Goal: Information Seeking & Learning: Find specific fact

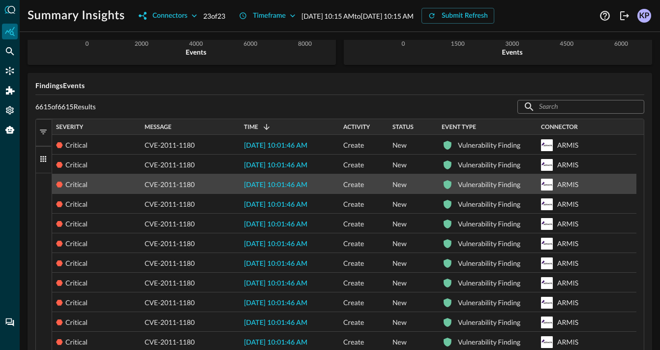
scroll to position [220, 0]
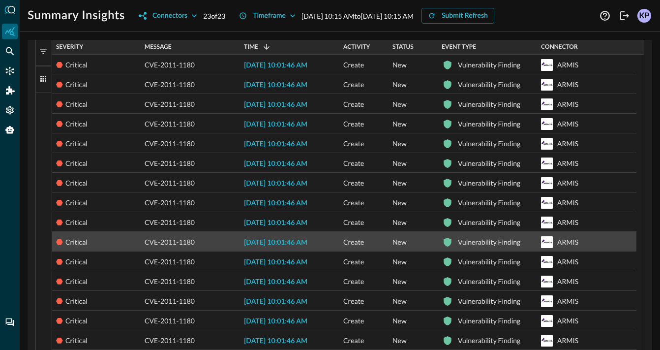
click at [190, 234] on span "CVE-2011-1180" at bounding box center [170, 242] width 50 height 20
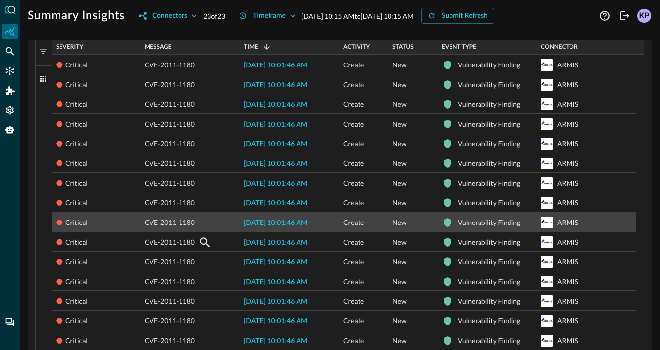
click at [259, 228] on div "2025-10-02 10:01:46 AM" at bounding box center [289, 221] width 99 height 19
click at [260, 224] on span "2025-10-02 10:01:46 AM" at bounding box center [275, 222] width 63 height 7
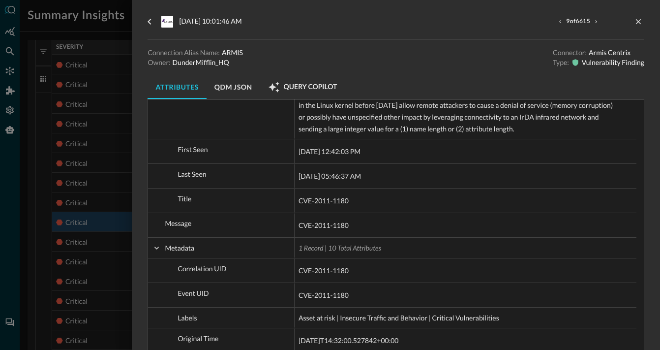
scroll to position [842, 0]
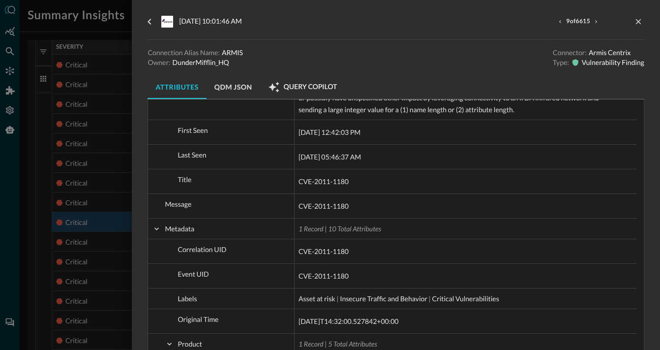
click at [138, 205] on div "2025-10-02 10:01:46 AM 9 of 6615 Connection Alias Name: ARMIS Owner: DunderMiff…" at bounding box center [396, 175] width 528 height 350
click at [124, 199] on div at bounding box center [330, 175] width 660 height 350
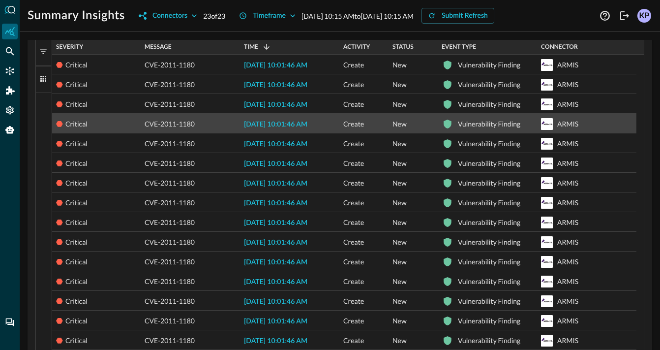
click at [274, 121] on span "2025-10-02 10:01:46 AM" at bounding box center [275, 124] width 63 height 7
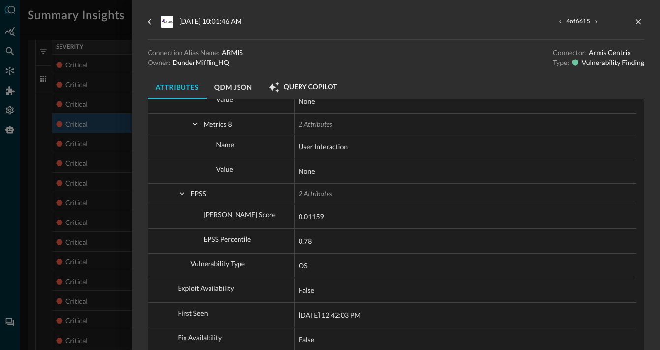
scroll to position [2165, 0]
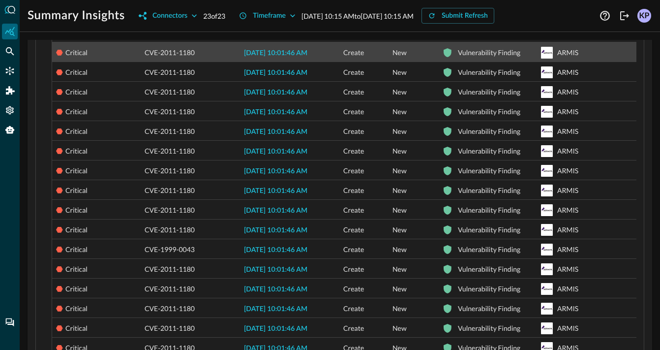
scroll to position [461, 0]
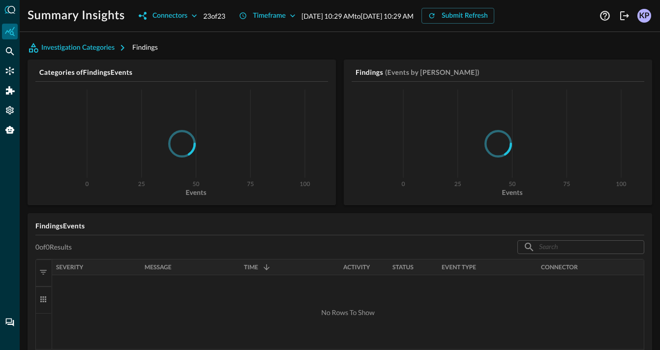
click at [5, 59] on div at bounding box center [10, 175] width 20 height 350
click at [9, 51] on icon "Federated Search" at bounding box center [10, 51] width 10 height 10
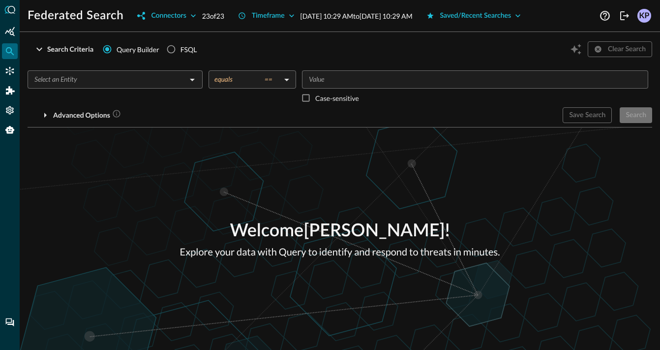
click at [35, 80] on input "text" at bounding box center [106, 79] width 153 height 12
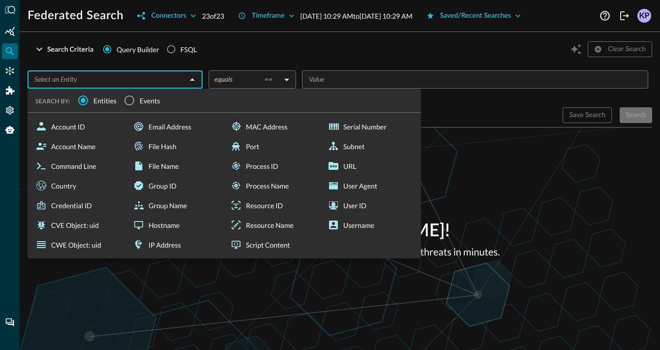
drag, startPoint x: 146, startPoint y: 125, endPoint x: 185, endPoint y: 124, distance: 39.4
click at [178, 128] on div "Email Address" at bounding box center [175, 127] width 93 height 20
type input "Email Address"
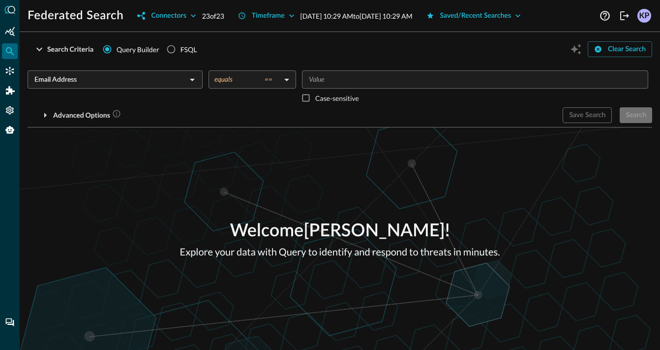
click at [212, 89] on div "Email Address ​ equals == equals ​ ​ Case-sensitive" at bounding box center [340, 88] width 625 height 37
click at [215, 85] on body "Federated Search Connectors 23 of 23 Timeframe [DATE] 10:29 AM to [DATE] 10:29 …" at bounding box center [330, 175] width 660 height 350
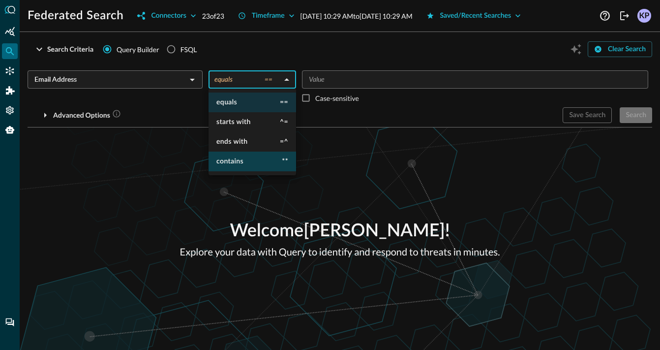
click at [218, 153] on li "contains **" at bounding box center [253, 162] width 88 height 20
type input "contains"
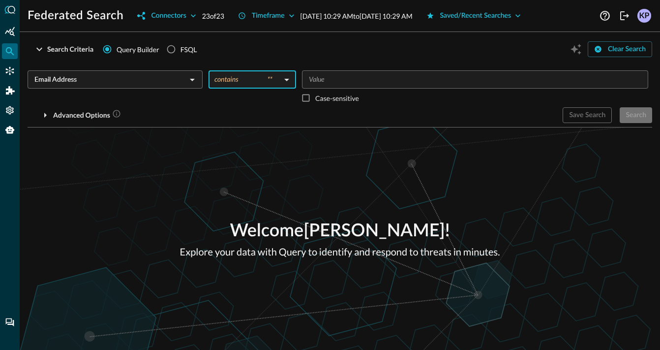
click at [309, 86] on div "​" at bounding box center [475, 79] width 346 height 18
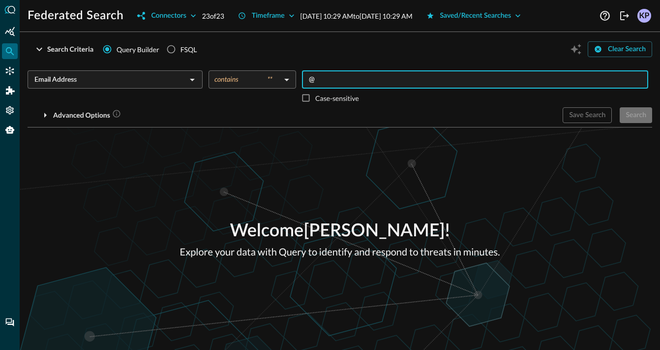
type input "@"
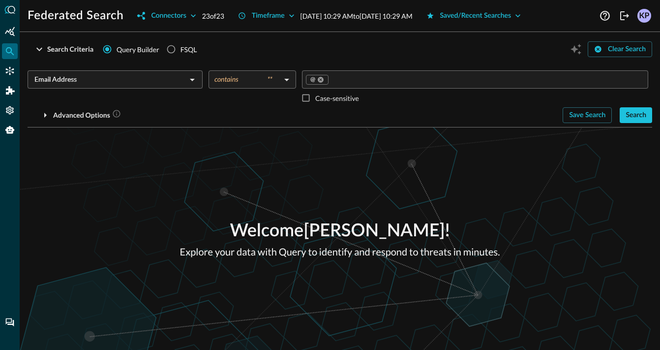
click at [287, 156] on div "Welcome [PERSON_NAME] ! Explore your data with Query to identify and respond to…" at bounding box center [340, 238] width 640 height 222
click at [87, 114] on div "Advanced Options" at bounding box center [87, 115] width 68 height 12
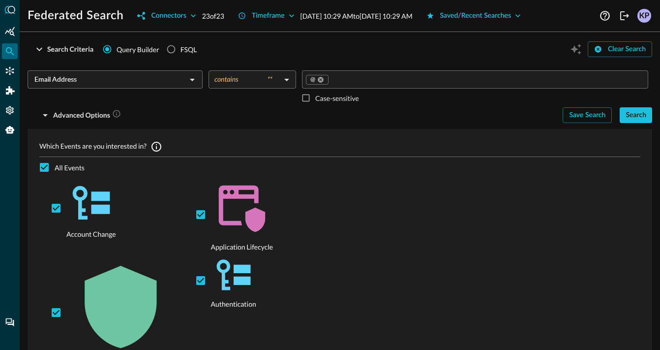
click at [76, 164] on span "All Events" at bounding box center [70, 167] width 30 height 10
click at [55, 164] on input "All Events" at bounding box center [44, 167] width 21 height 21
checkbox input "false"
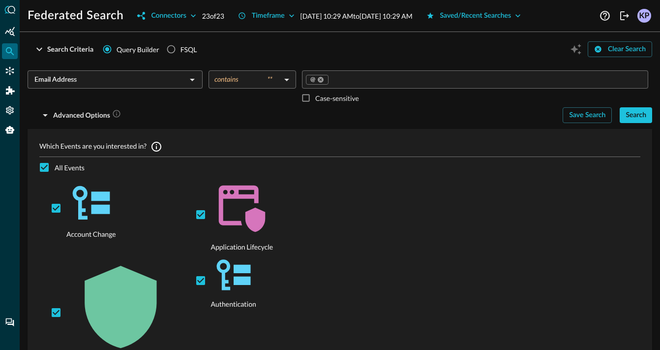
checkbox input "false"
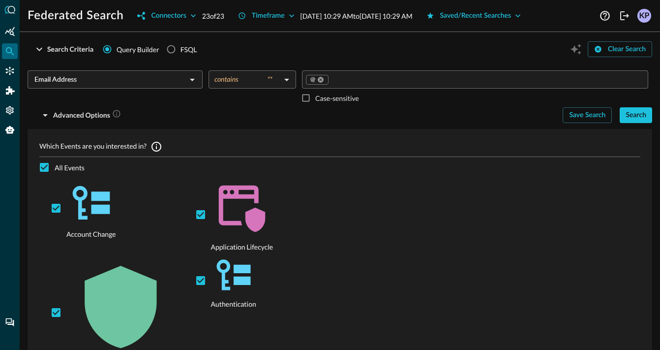
checkbox input "false"
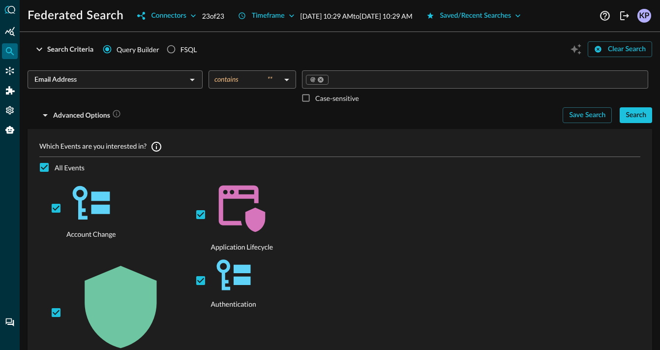
checkbox input "false"
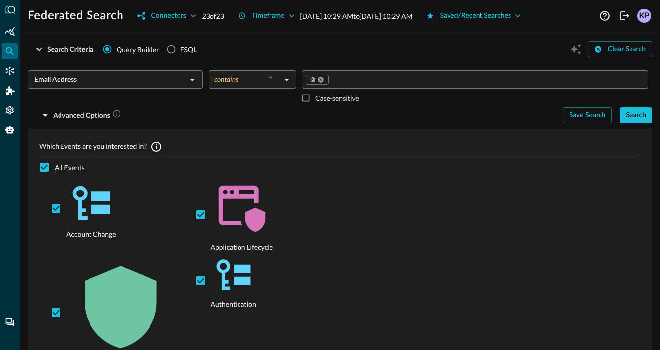
checkbox input "false"
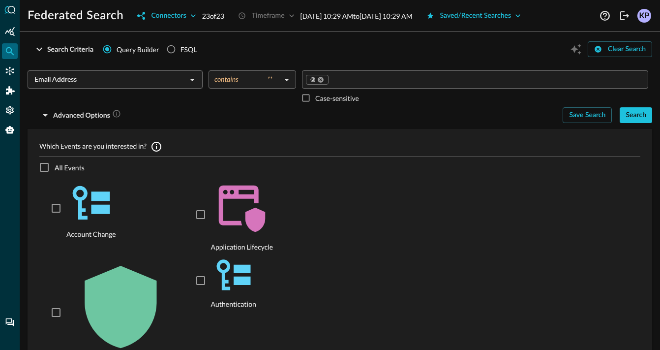
click at [76, 164] on span "All Events" at bounding box center [70, 167] width 30 height 10
click at [55, 164] on input "All Events" at bounding box center [44, 167] width 21 height 21
checkbox input "true"
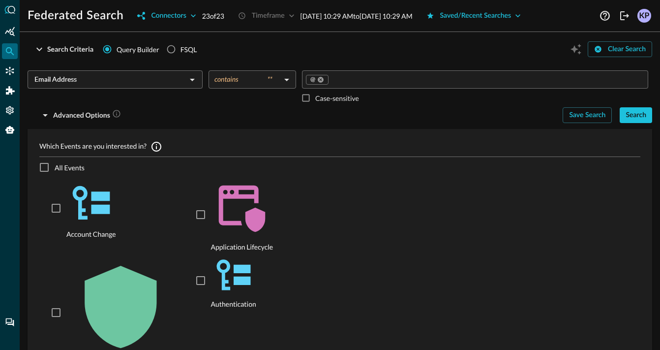
checkbox input "true"
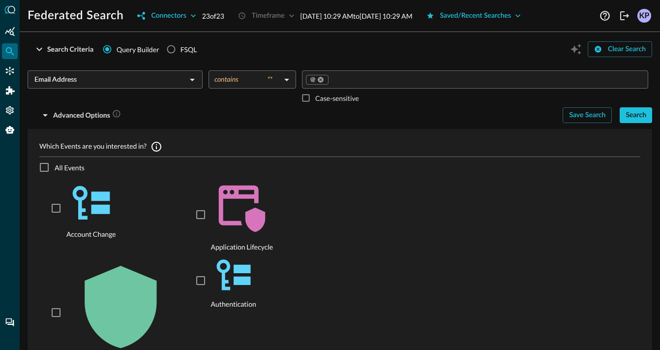
checkbox input "true"
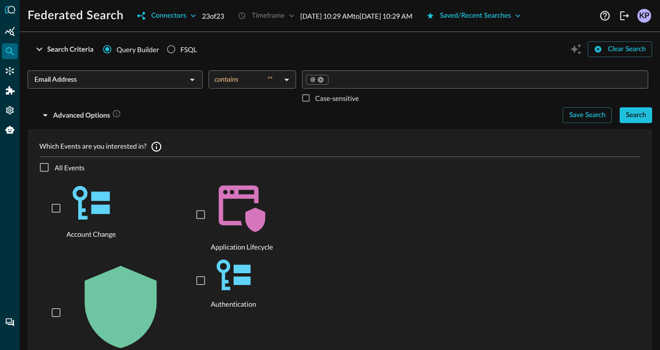
checkbox input "true"
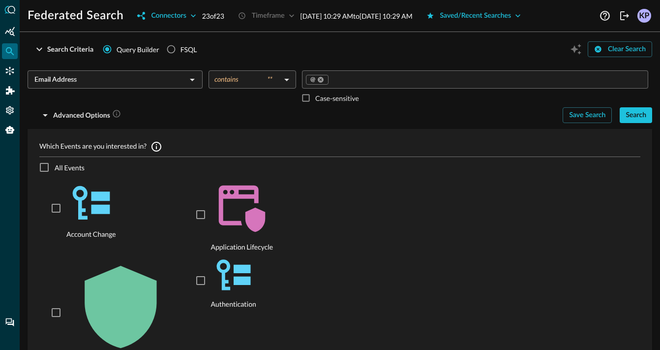
checkbox input "true"
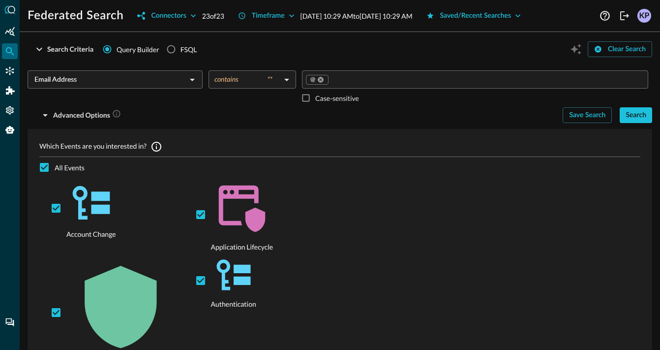
click at [82, 144] on p "Which Events are you interested in?" at bounding box center [92, 147] width 107 height 12
click at [88, 114] on div "Advanced Options" at bounding box center [87, 115] width 68 height 12
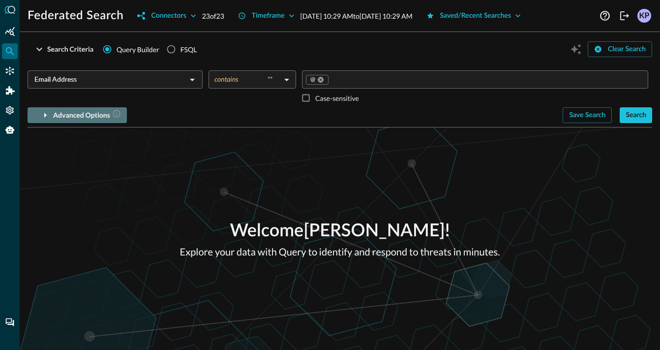
click at [85, 114] on div "Advanced Options" at bounding box center [87, 115] width 68 height 12
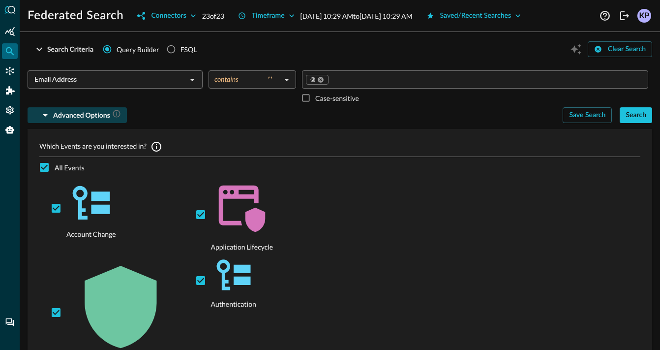
click at [85, 114] on div "Advanced Options" at bounding box center [87, 115] width 68 height 12
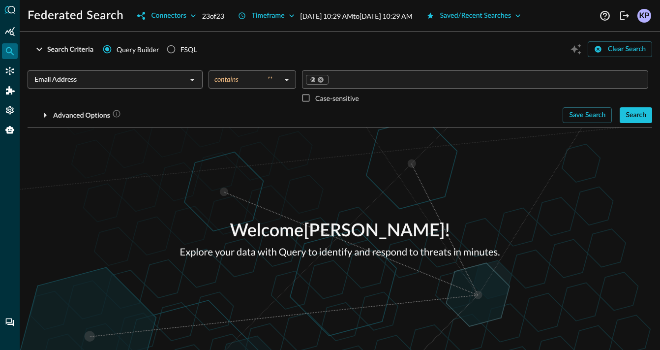
click at [651, 128] on div "Welcome [PERSON_NAME] ! Explore your data with Query to identify and respond to…" at bounding box center [340, 238] width 640 height 222
click at [646, 116] on button "Search" at bounding box center [636, 115] width 32 height 16
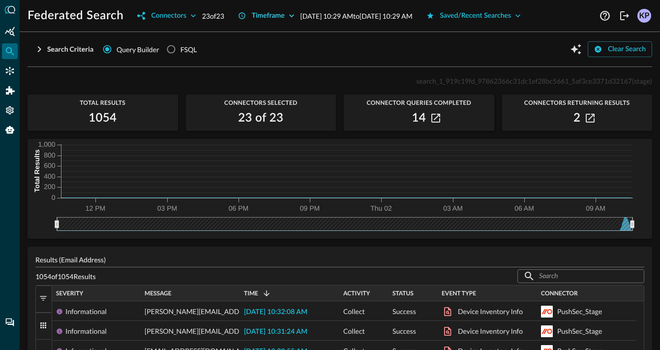
click at [246, 15] on icon "button" at bounding box center [242, 16] width 8 height 8
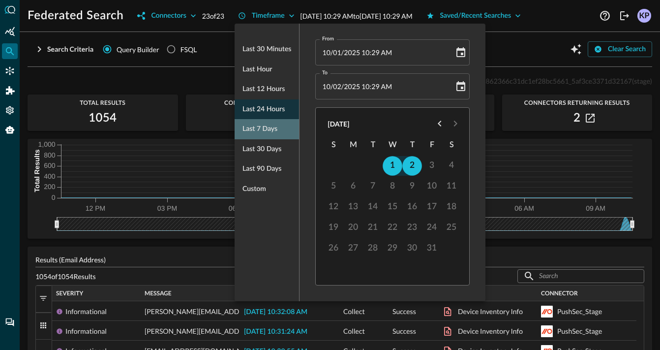
click at [275, 130] on span "Last 7 days" at bounding box center [260, 129] width 35 height 12
type input "[DATE] 10:33 AM"
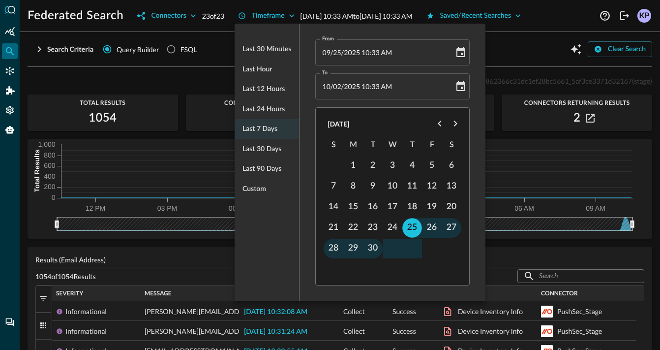
click at [275, 130] on ul "Last 30 minutes Last hour Last 12 hours Last 24 hours Last 7 days Last 30 days …" at bounding box center [267, 118] width 64 height 167
click at [276, 266] on div "Last 30 minutes Last hour Last 12 hours Last 24 hours Last 7 days Last 30 days …" at bounding box center [267, 162] width 64 height 277
click at [294, 19] on div at bounding box center [330, 175] width 660 height 350
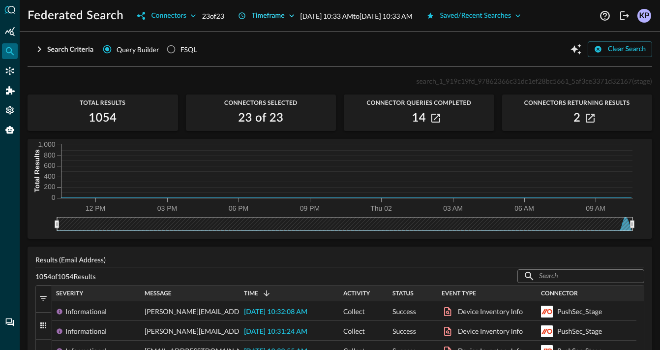
click at [289, 15] on icon "button" at bounding box center [292, 16] width 10 height 10
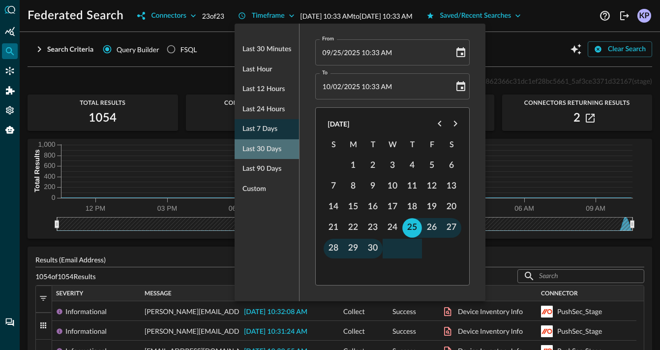
click at [276, 146] on span "Last 30 days" at bounding box center [262, 149] width 39 height 12
type input "[DATE] 10:34 AM"
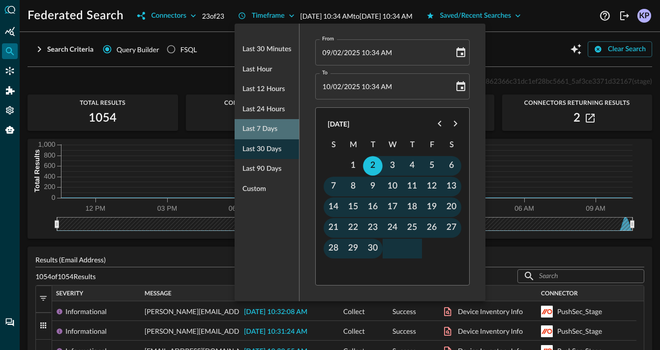
click at [279, 131] on div "Last 7 days" at bounding box center [267, 129] width 64 height 20
type input "[DATE] 10:34 AM"
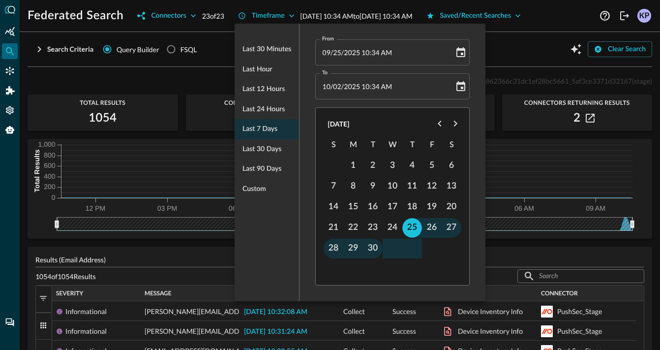
click at [265, 241] on div "Last 30 minutes Last hour Last 12 hours Last 24 hours Last 7 days Last 30 days …" at bounding box center [267, 162] width 64 height 277
click at [267, 19] on div at bounding box center [330, 175] width 660 height 350
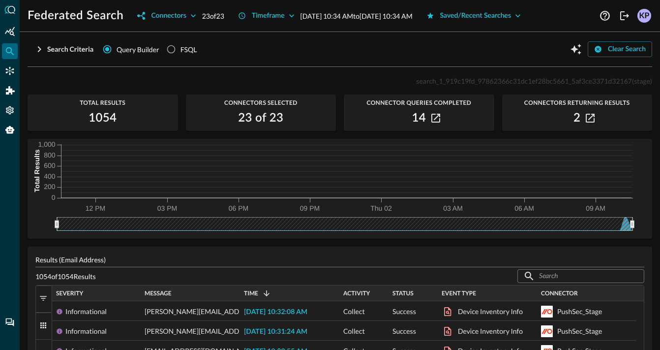
click at [49, 33] on div "Federated Search Connectors 23 of 23 Timeframe [DATE] 10:34 AM to [DATE] 10:34 …" at bounding box center [340, 175] width 640 height 350
click at [50, 52] on button "Search Criteria" at bounding box center [64, 49] width 72 height 16
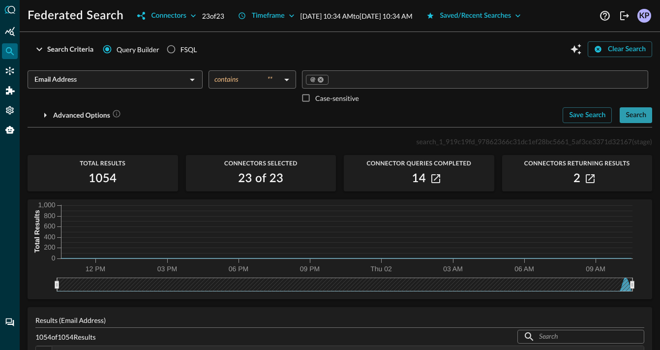
click at [620, 120] on button "Search" at bounding box center [636, 115] width 32 height 16
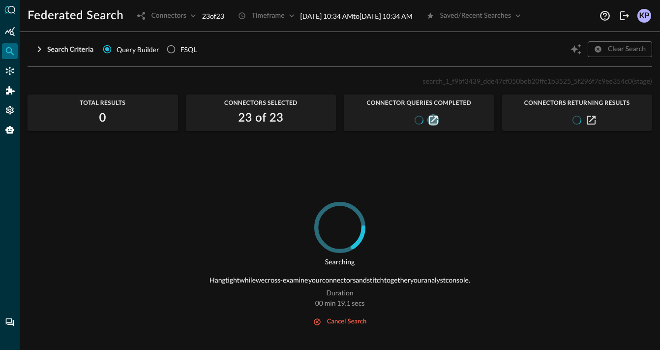
click at [431, 117] on icon "button" at bounding box center [433, 120] width 9 height 9
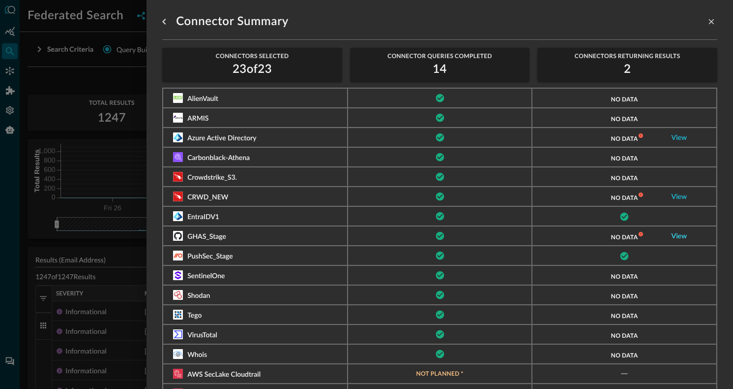
click at [660, 235] on link "View" at bounding box center [680, 236] width 16 height 7
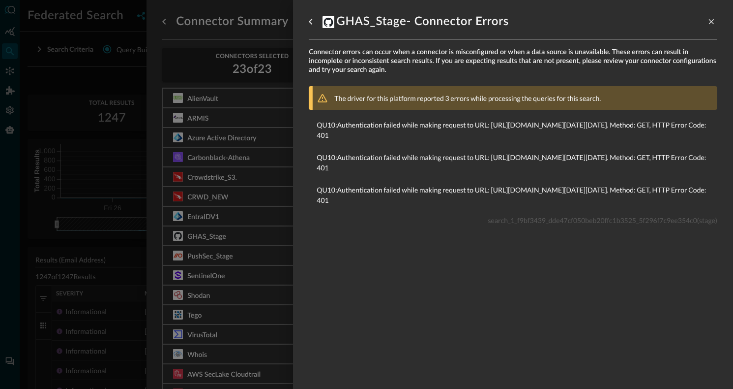
click at [248, 207] on div at bounding box center [366, 194] width 733 height 389
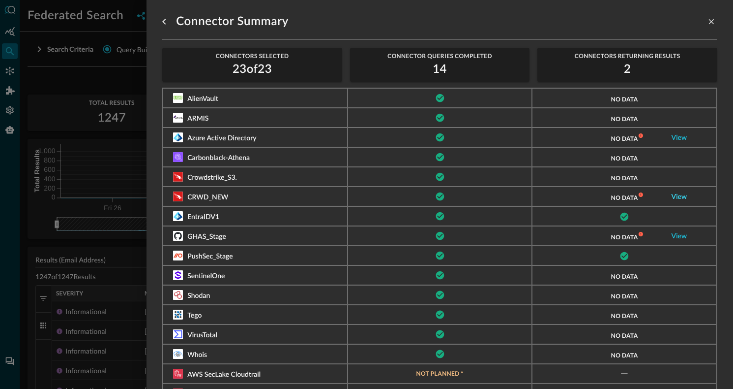
click at [660, 194] on link "View" at bounding box center [680, 196] width 16 height 7
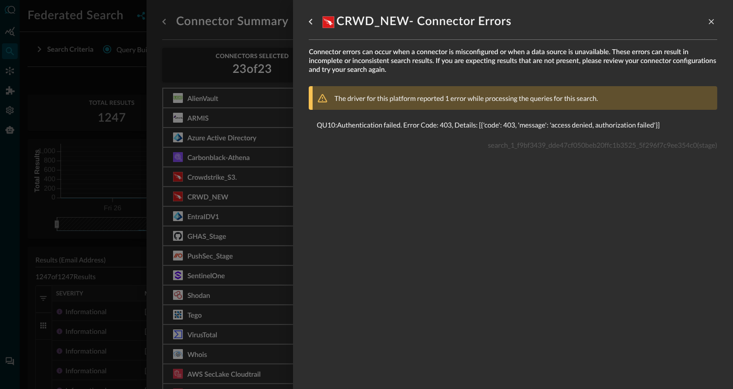
click at [251, 180] on div at bounding box center [366, 194] width 733 height 389
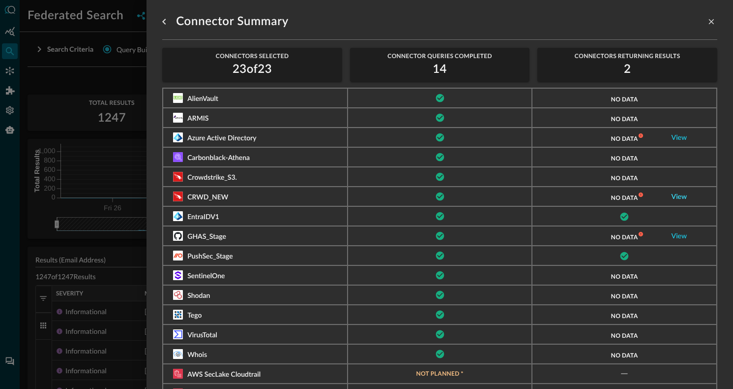
click at [660, 194] on link "View" at bounding box center [680, 196] width 16 height 7
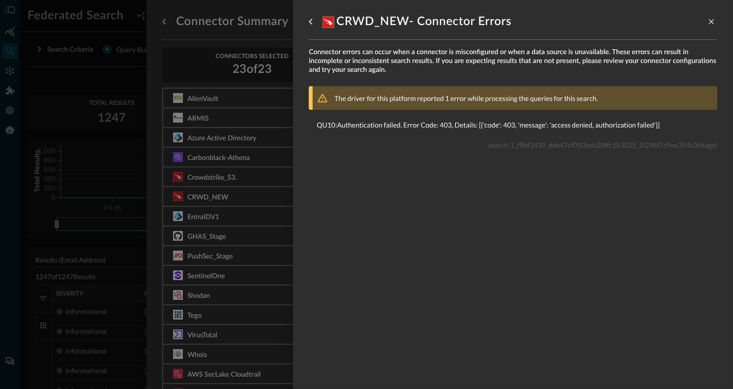
click at [234, 107] on div at bounding box center [366, 194] width 733 height 389
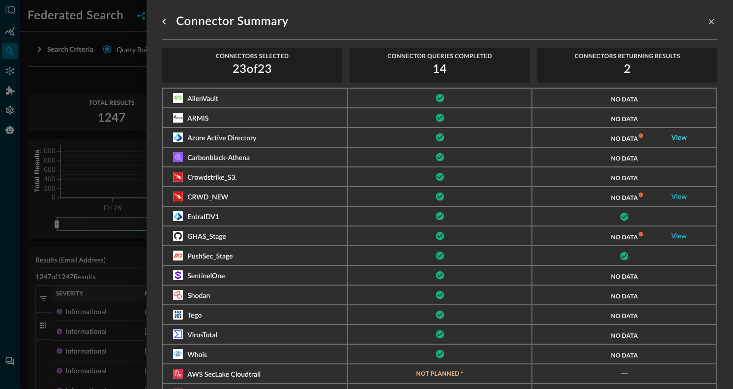
click at [660, 136] on link "View" at bounding box center [680, 137] width 16 height 7
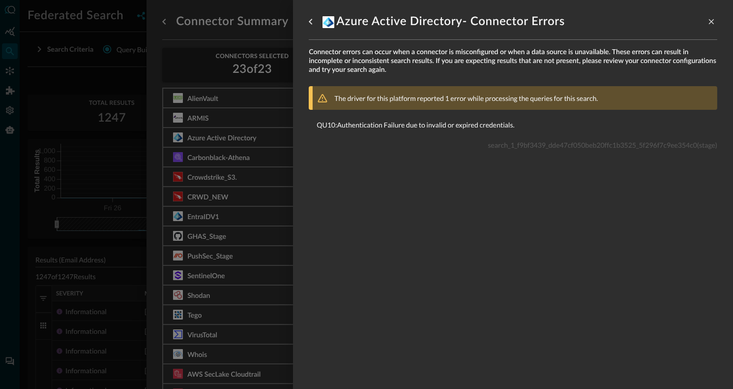
click at [261, 163] on div at bounding box center [366, 194] width 733 height 389
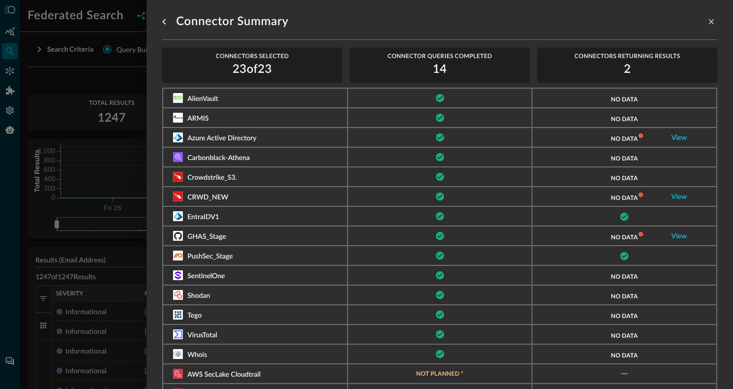
click at [95, 254] on div at bounding box center [366, 194] width 733 height 389
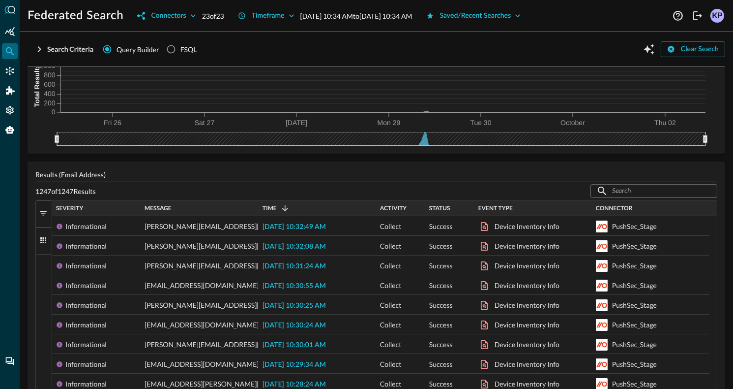
scroll to position [91, 0]
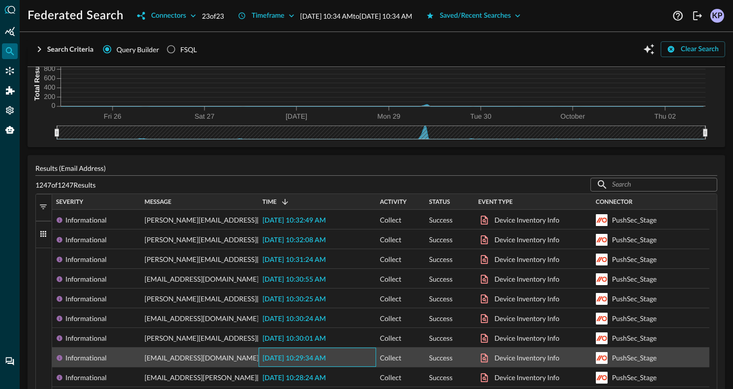
click at [320, 349] on span "[DATE] 10:29:34 AM" at bounding box center [294, 358] width 63 height 7
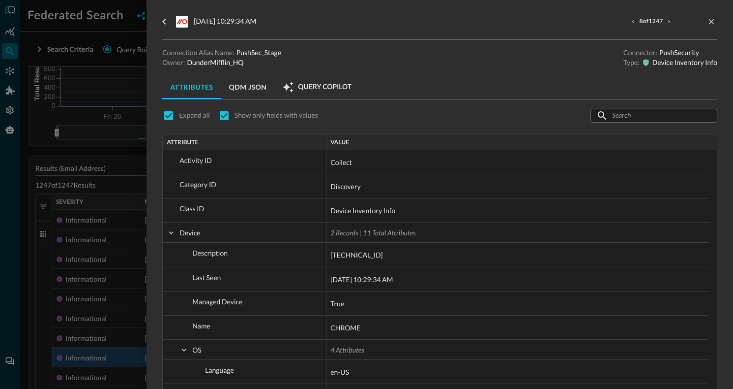
click at [248, 112] on p "Show only fields with values" at bounding box center [277, 115] width 84 height 10
click at [220, 109] on input "checkbox" at bounding box center [224, 115] width 21 height 21
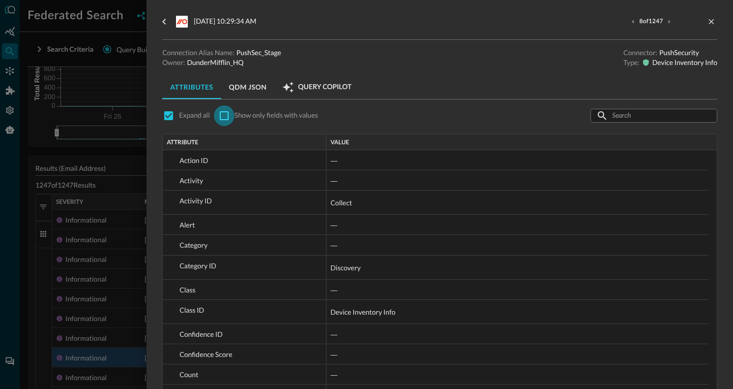
click at [220, 109] on input "checkbox" at bounding box center [224, 115] width 21 height 21
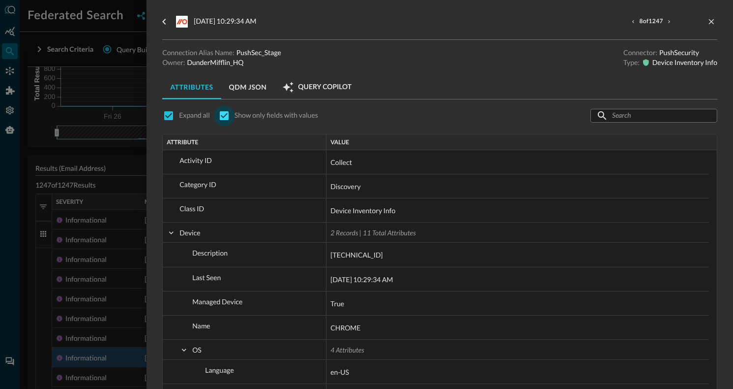
click at [220, 109] on input "checkbox" at bounding box center [224, 115] width 21 height 21
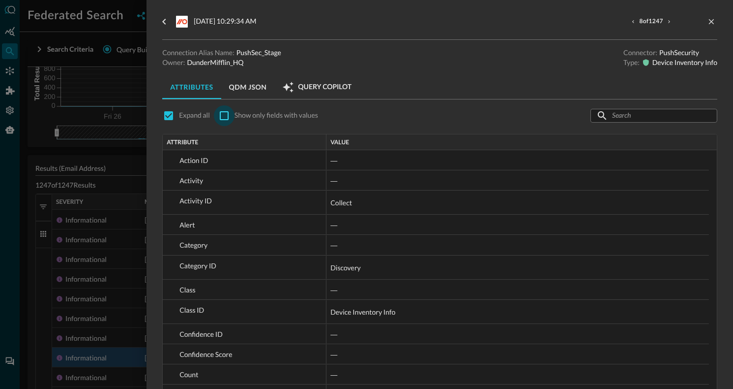
click at [220, 109] on input "checkbox" at bounding box center [224, 115] width 21 height 21
checkbox input "true"
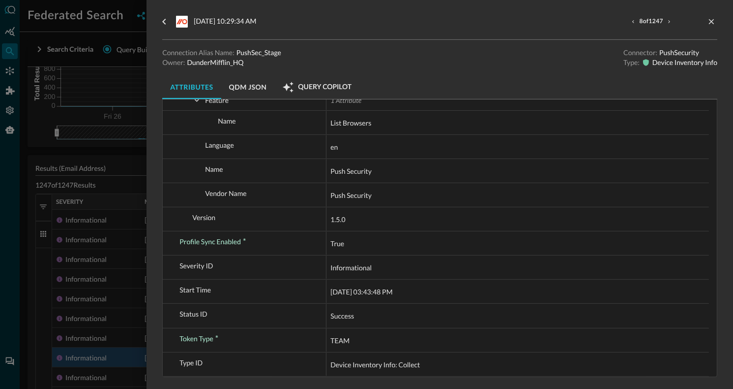
scroll to position [580, 0]
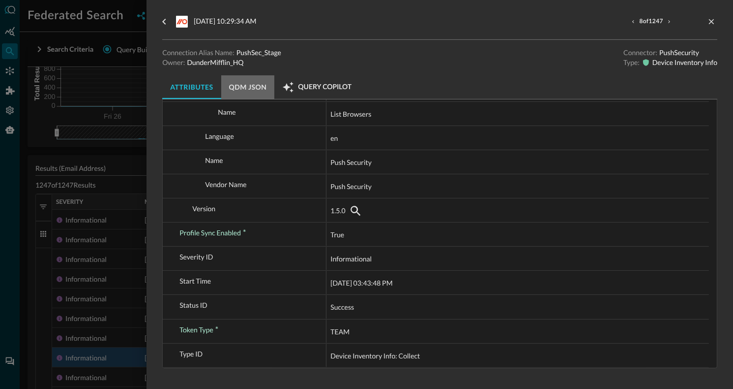
click at [256, 93] on button "QDM JSON" at bounding box center [248, 87] width 54 height 24
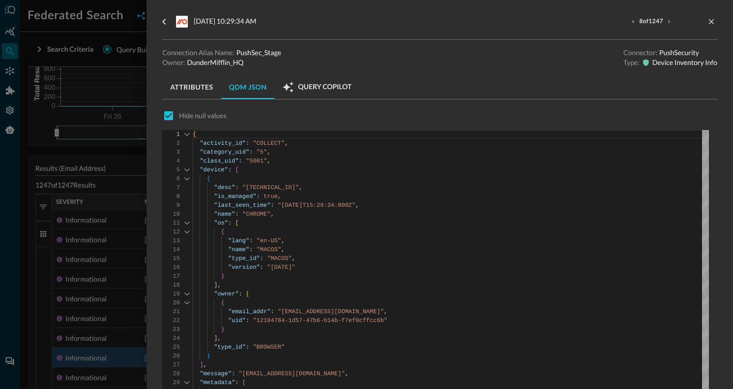
click at [198, 117] on p "Hide null values" at bounding box center [203, 116] width 48 height 10
click at [171, 115] on input "checkbox" at bounding box center [168, 115] width 21 height 21
checkbox input "false"
type textarea "{ "action_id": null, "activity_id": "COLLECT", "activity_name": null, "category…"
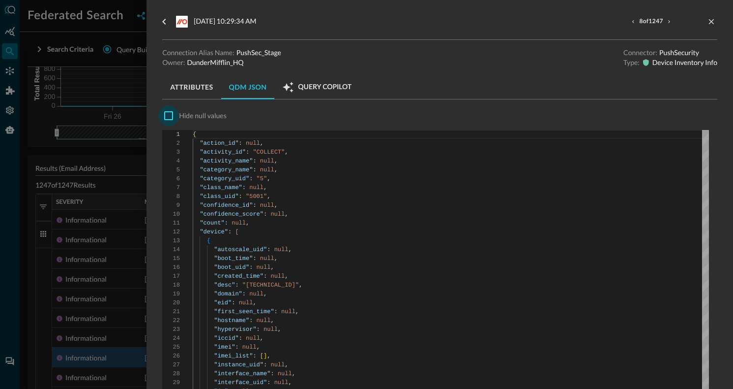
scroll to position [89, 0]
click at [171, 115] on input "checkbox" at bounding box center [168, 115] width 21 height 21
checkbox input "true"
type textarea "{ "activity_id": "COLLECT", "category_uid": "5", "class_uid": "5001", "device":…"
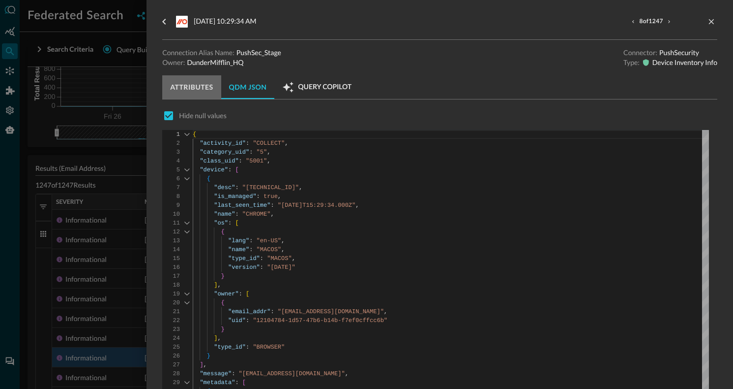
click at [192, 91] on button "Attributes" at bounding box center [191, 87] width 59 height 24
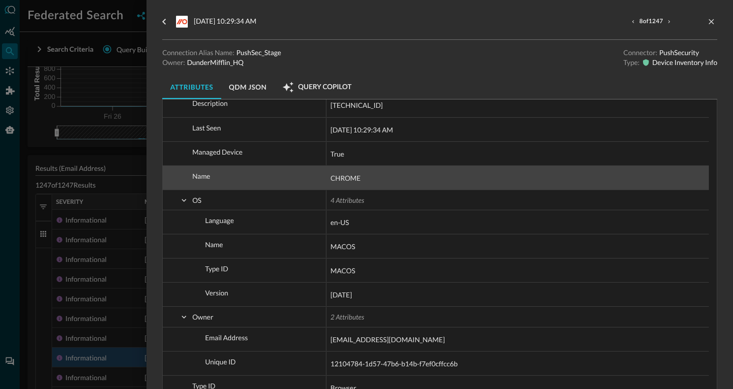
scroll to position [152, 0]
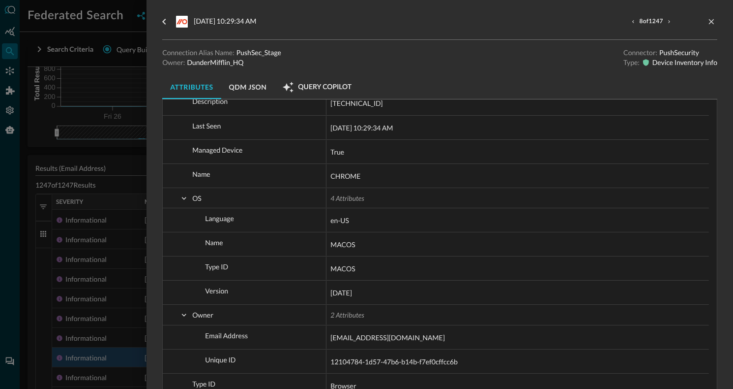
click at [240, 86] on button "QDM JSON" at bounding box center [248, 87] width 54 height 24
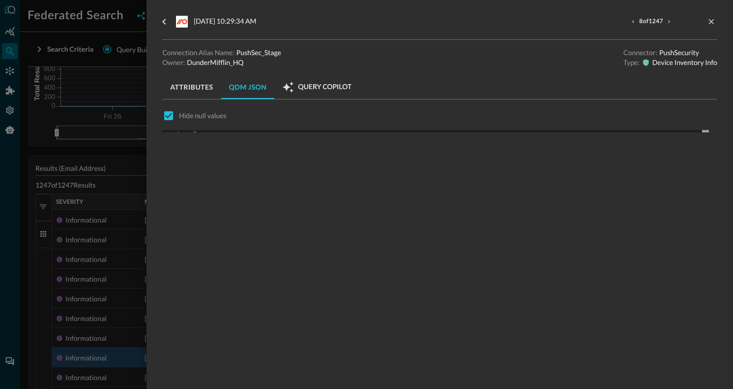
scroll to position [0, 0]
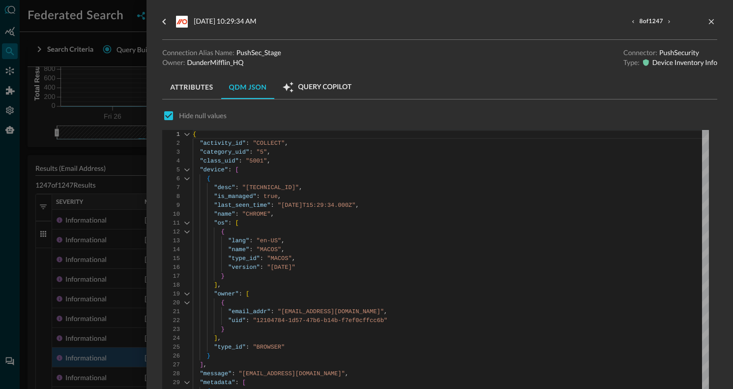
click at [288, 88] on icon "button" at bounding box center [288, 87] width 11 height 11
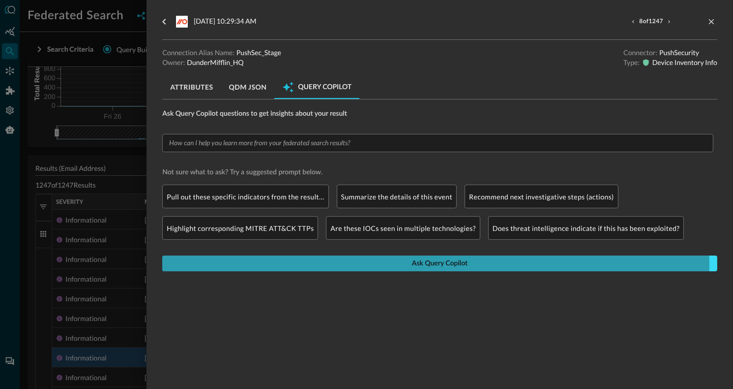
click at [300, 265] on button "Ask Query Copilot" at bounding box center [439, 263] width 555 height 16
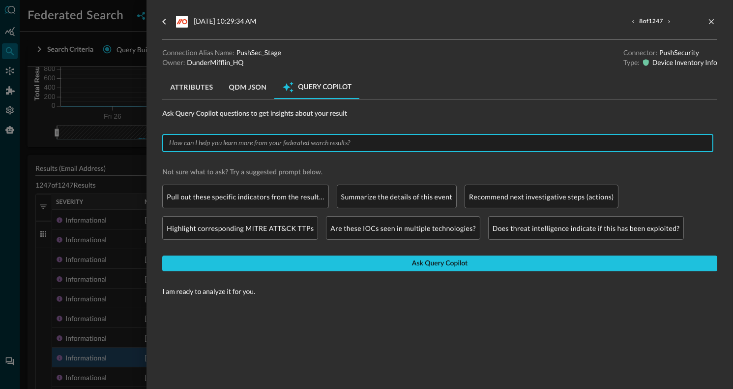
click at [279, 145] on input "text" at bounding box center [437, 143] width 544 height 12
type input "Analyze this"
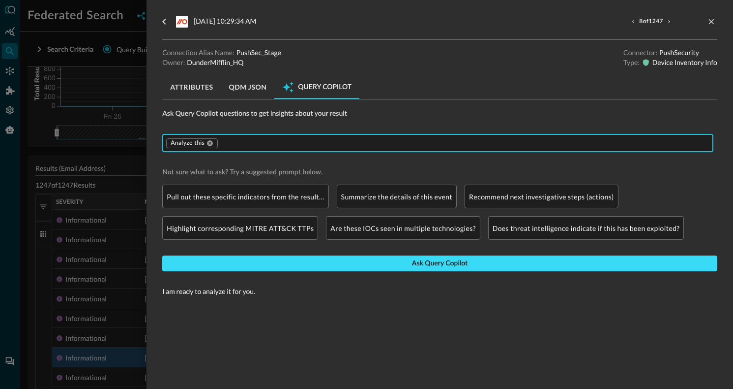
click at [259, 256] on button "Ask Query Copilot" at bounding box center [439, 263] width 555 height 16
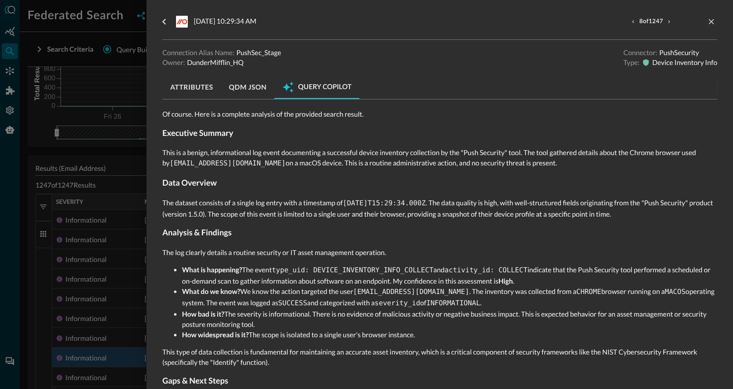
scroll to position [181, 0]
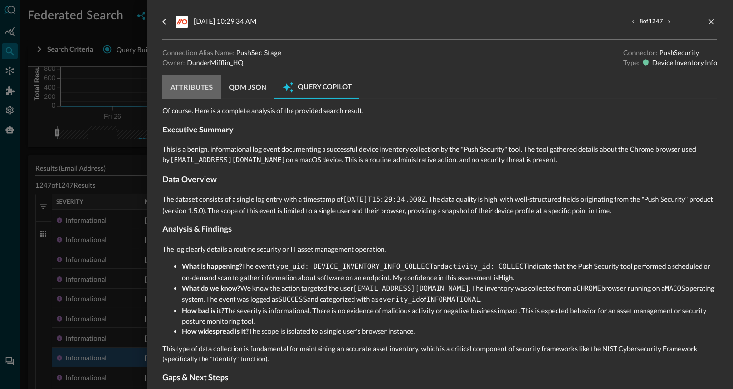
click at [203, 81] on button "Attributes" at bounding box center [191, 87] width 59 height 24
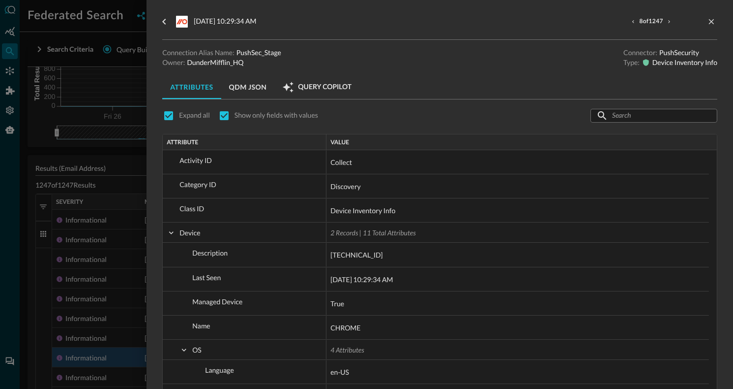
click at [69, 178] on div at bounding box center [366, 194] width 733 height 389
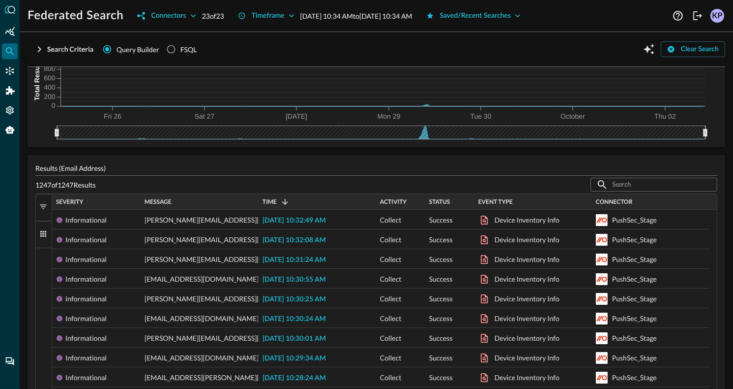
click at [653, 186] on input "text" at bounding box center [653, 184] width 83 height 18
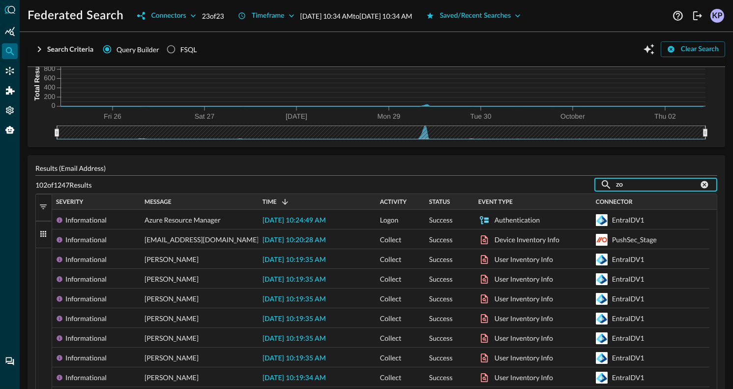
scroll to position [73, 0]
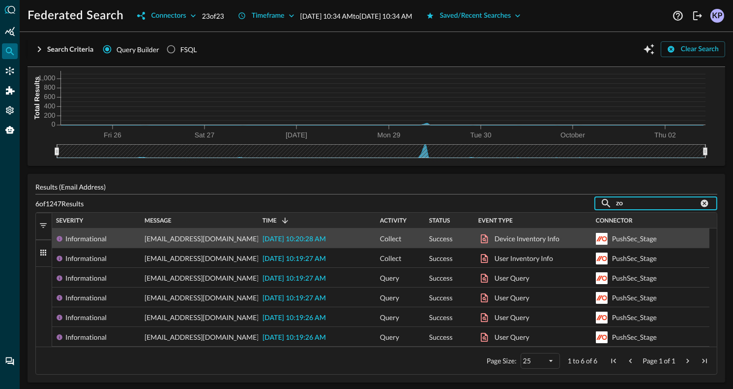
type input "zo"
click at [268, 240] on span "[DATE] 10:20:28 AM" at bounding box center [294, 239] width 63 height 7
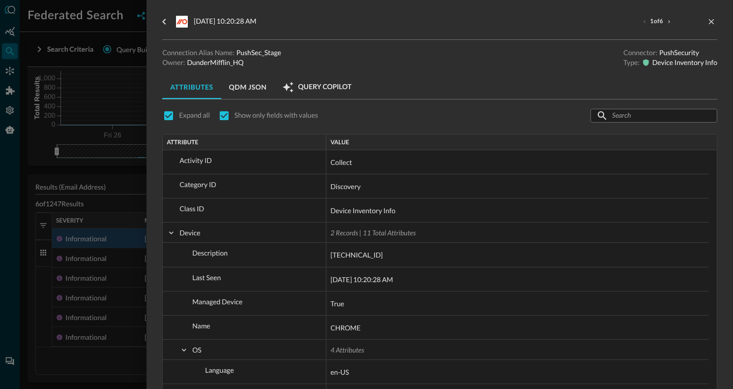
click at [653, 117] on input "text" at bounding box center [653, 115] width 83 height 18
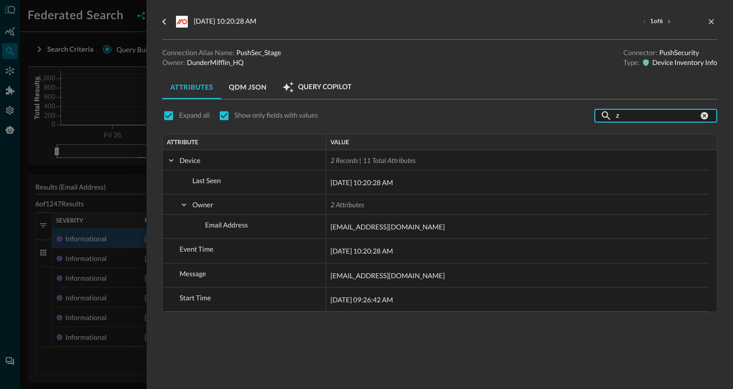
type input "zo"
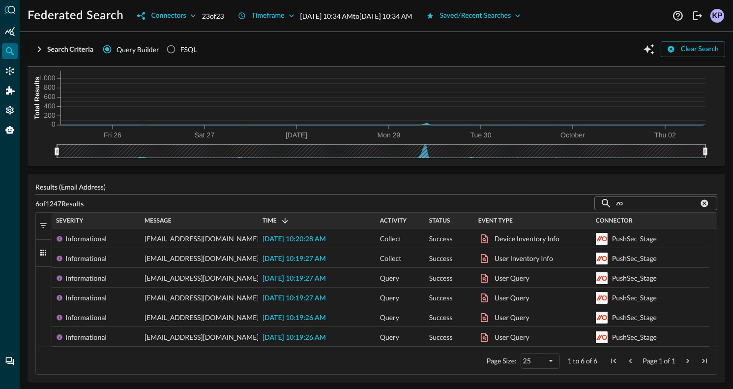
click at [489, 204] on div "6 of 1247 Results ​ zo ​" at bounding box center [376, 203] width 682 height 14
click at [627, 194] on input "zo" at bounding box center [657, 203] width 83 height 18
type input "zoom"
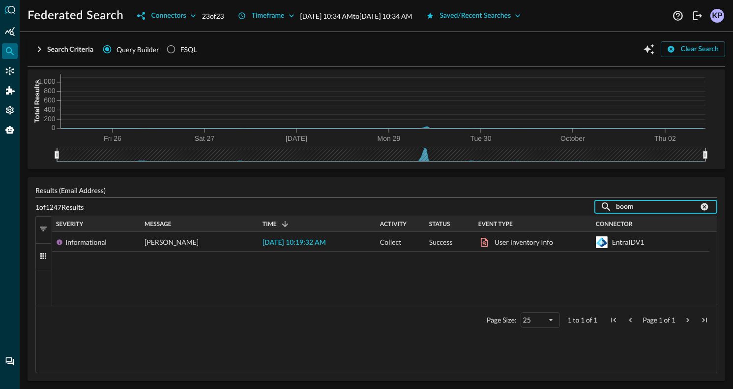
scroll to position [69, 0]
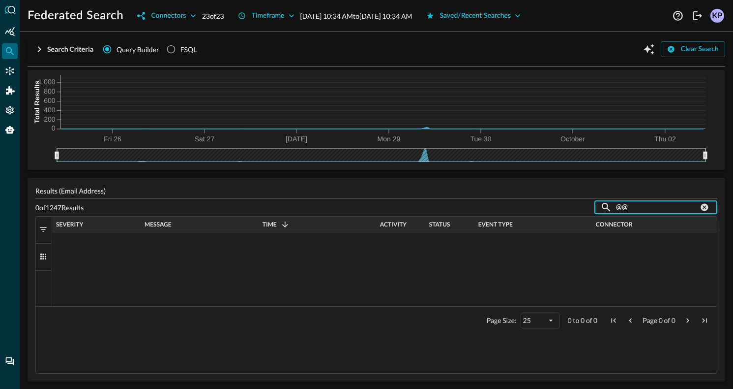
type input "@"
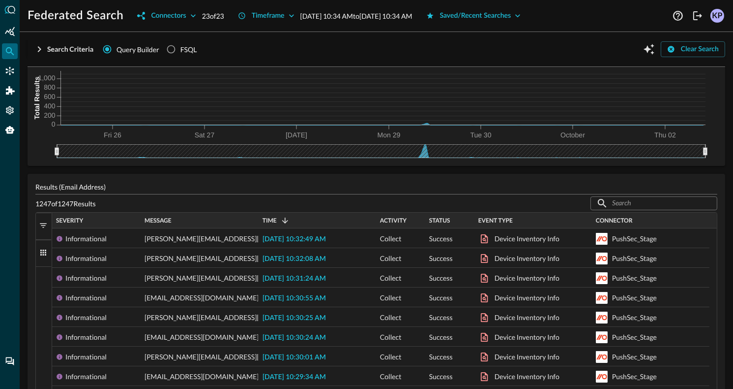
click at [40, 216] on button "Filters" at bounding box center [44, 226] width 16 height 27
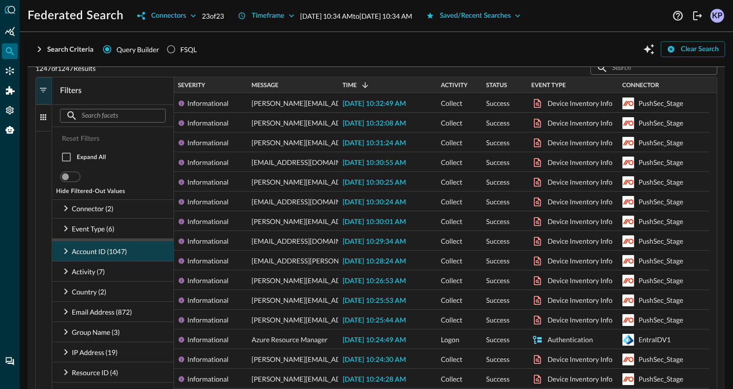
scroll to position [214, 0]
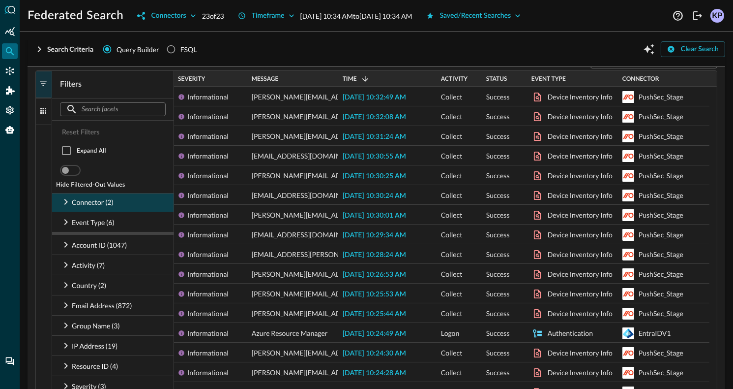
click at [65, 204] on icon at bounding box center [66, 202] width 12 height 12
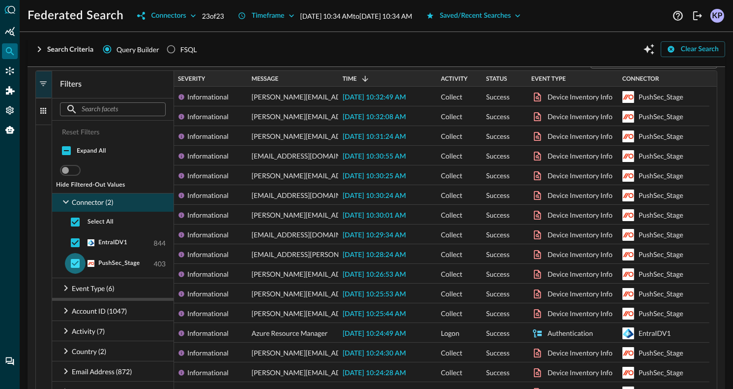
click at [71, 258] on input "checkbox" at bounding box center [75, 263] width 21 height 21
checkbox input "false"
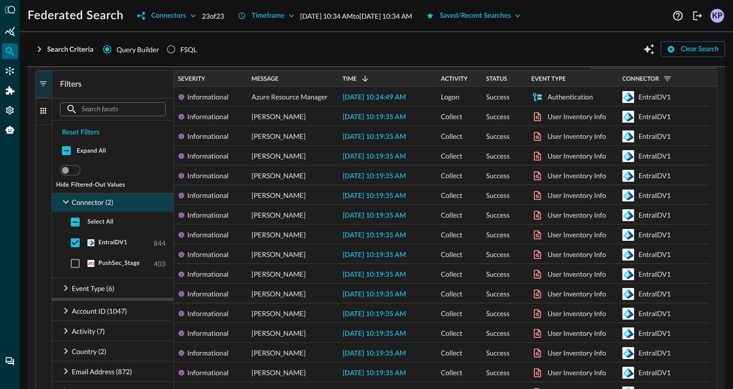
click at [107, 243] on span "EntraIDV1" at bounding box center [112, 243] width 29 height 8
click at [49, 92] on button "Filters" at bounding box center [44, 84] width 16 height 27
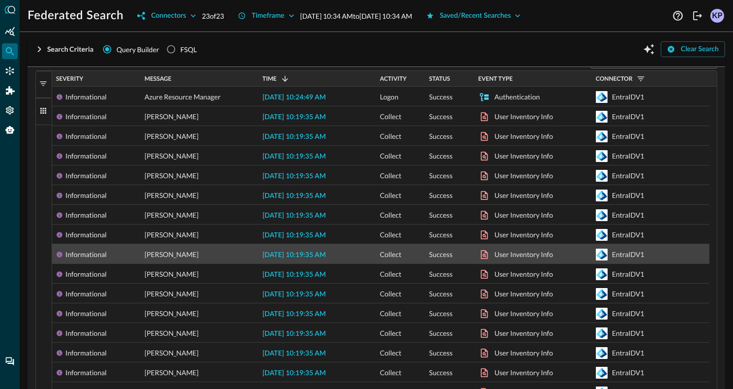
click at [299, 253] on span "[DATE] 10:19:35 AM" at bounding box center [294, 254] width 63 height 7
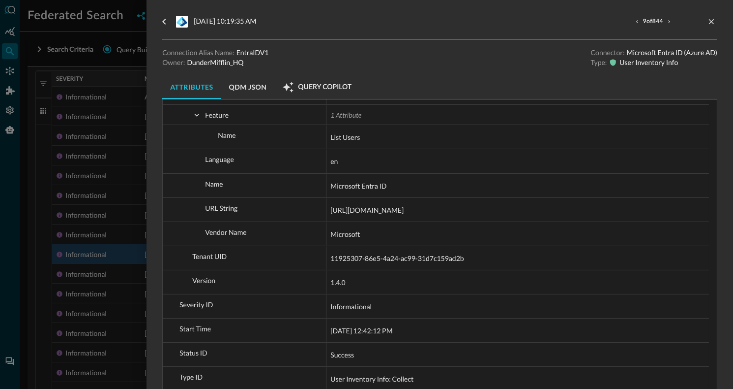
scroll to position [306, 0]
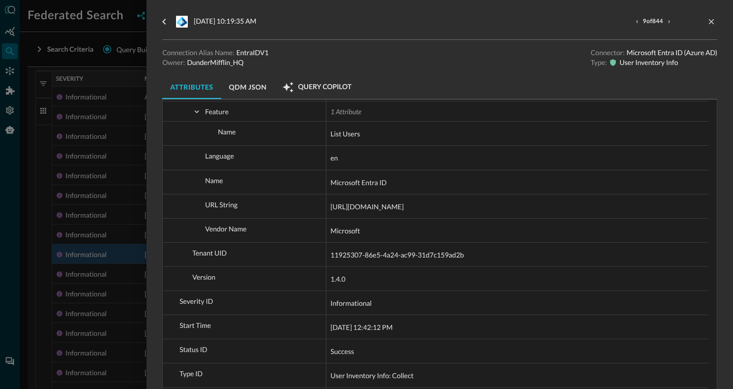
click at [127, 226] on div at bounding box center [366, 194] width 733 height 389
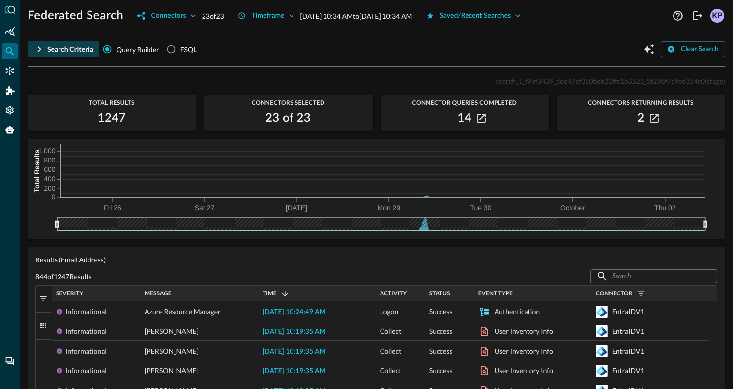
click at [84, 44] on button "Search Criteria" at bounding box center [64, 49] width 72 height 16
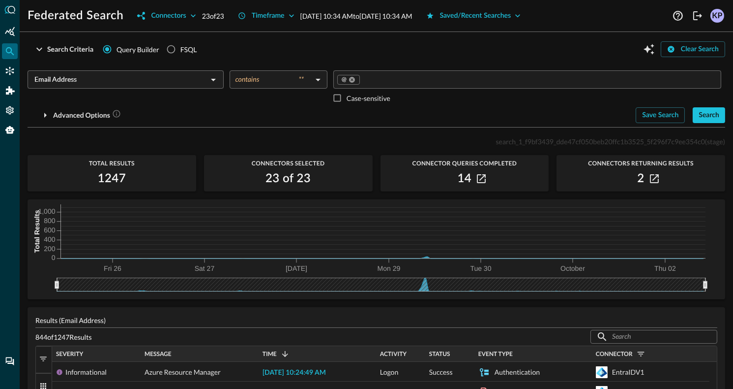
click at [219, 78] on div "Email Address ​" at bounding box center [126, 79] width 196 height 18
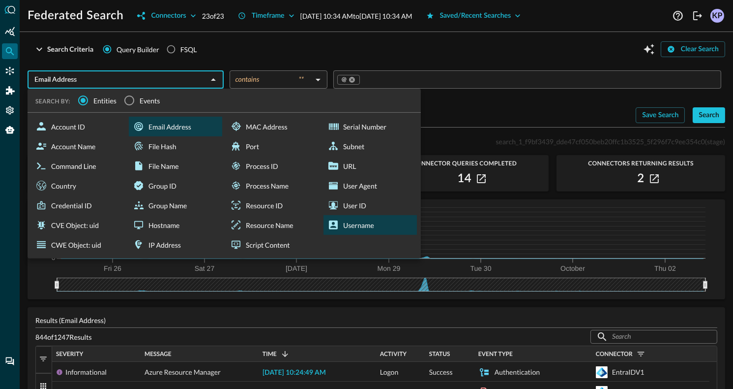
click at [333, 224] on icon at bounding box center [333, 224] width 9 height 9
type input "Username"
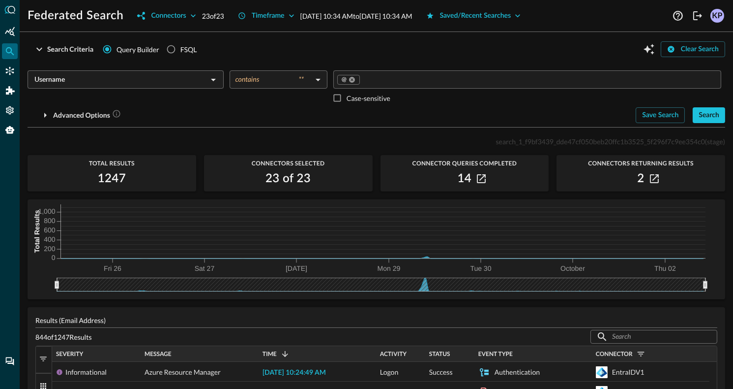
click at [361, 85] on input "Value" at bounding box center [539, 79] width 356 height 12
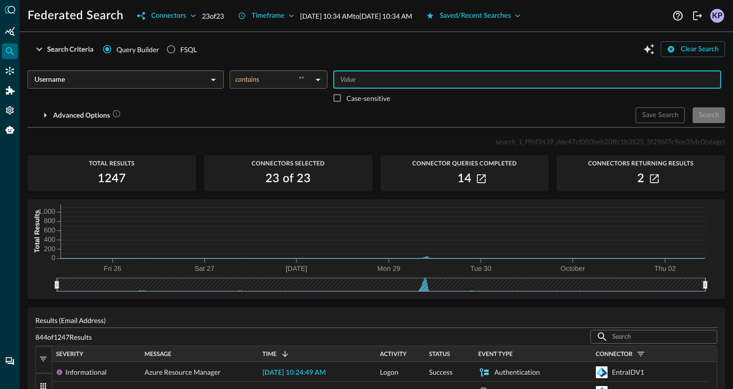
type input "e"
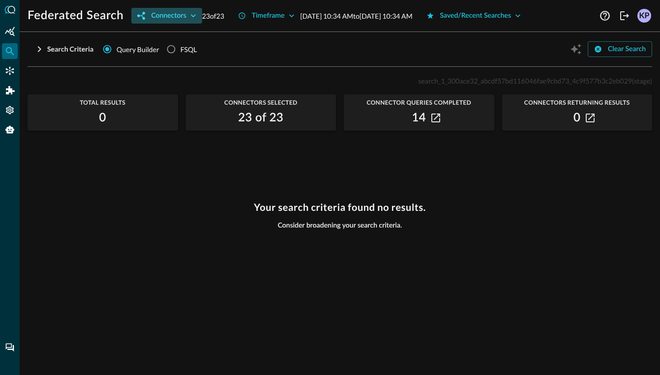
click at [166, 14] on button "Connectors" at bounding box center [166, 16] width 70 height 16
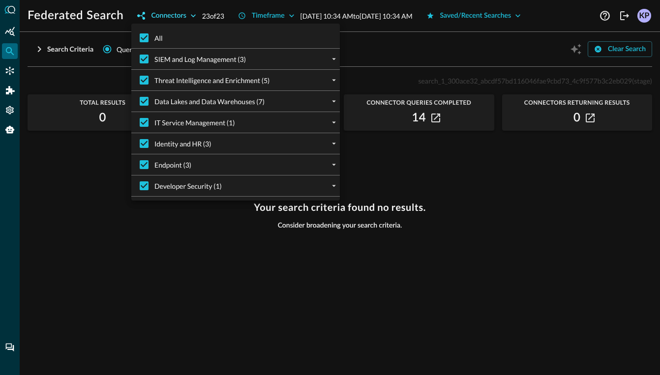
click at [166, 14] on div at bounding box center [330, 187] width 660 height 375
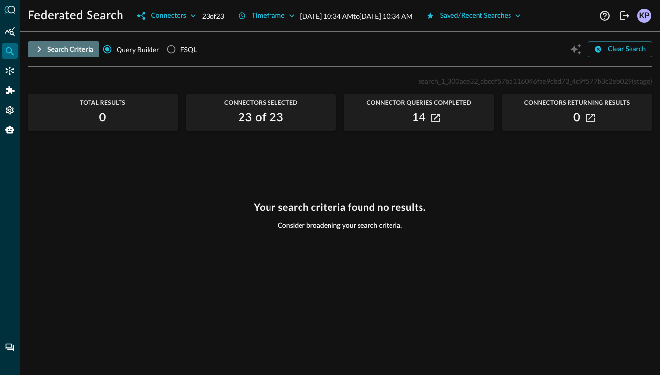
click at [75, 45] on button "Search Criteria" at bounding box center [64, 49] width 72 height 16
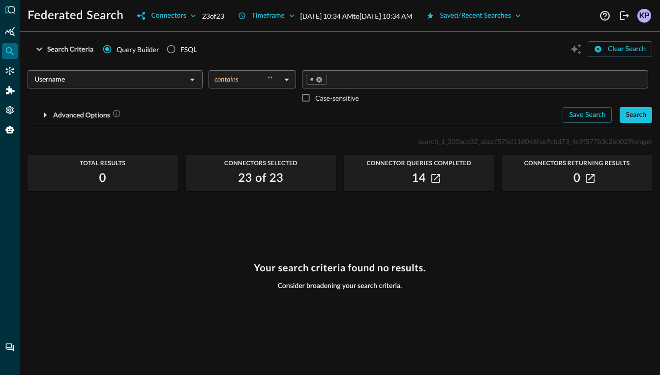
click at [358, 84] on input "Value" at bounding box center [486, 79] width 316 height 12
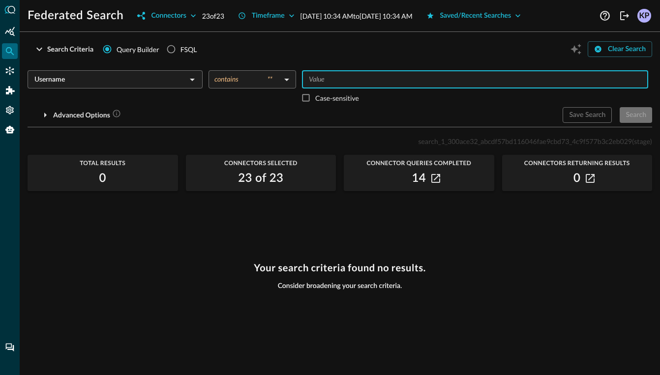
click at [385, 183] on div "14" at bounding box center [419, 179] width 151 height 16
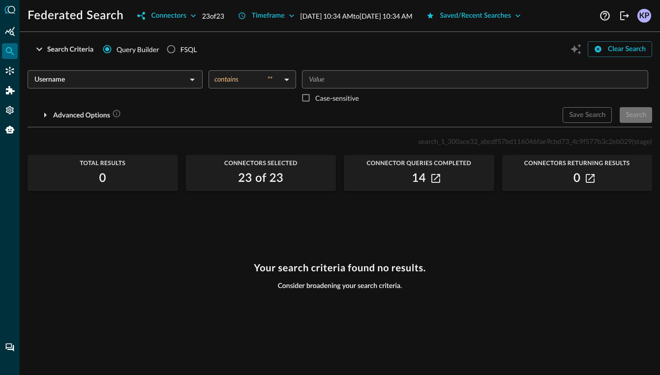
click at [407, 182] on div "14" at bounding box center [419, 179] width 151 height 16
click at [416, 183] on h2 "14" at bounding box center [419, 179] width 14 height 16
click at [425, 178] on h2 "14" at bounding box center [419, 179] width 14 height 16
click at [440, 216] on div "search_1_300ace32_abcdf57bd116046fae9cbd73_4c9f577b3c2eb029 (stage) Total Resul…" at bounding box center [340, 249] width 625 height 228
click at [434, 183] on button "button" at bounding box center [436, 179] width 12 height 12
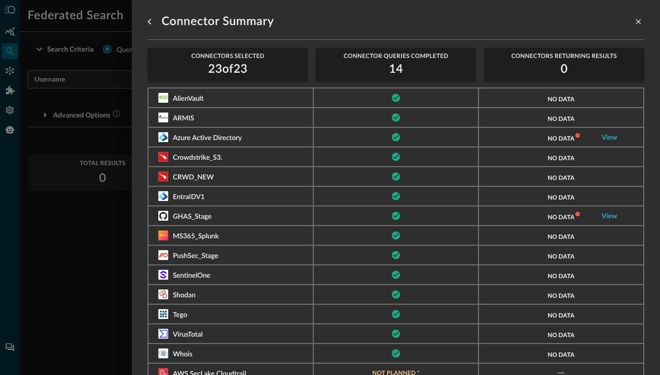
click at [435, 171] on div at bounding box center [395, 177] width 165 height 20
click at [602, 215] on link "View" at bounding box center [610, 216] width 16 height 7
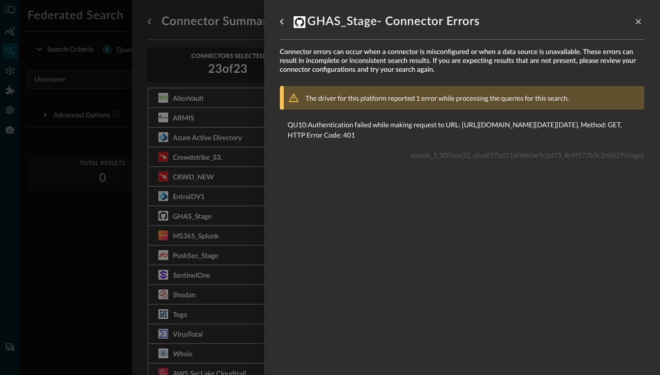
click at [220, 101] on div at bounding box center [330, 187] width 660 height 375
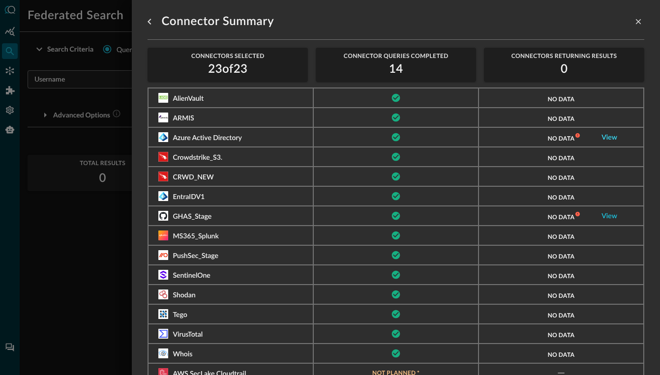
click at [606, 137] on link "View" at bounding box center [610, 137] width 16 height 7
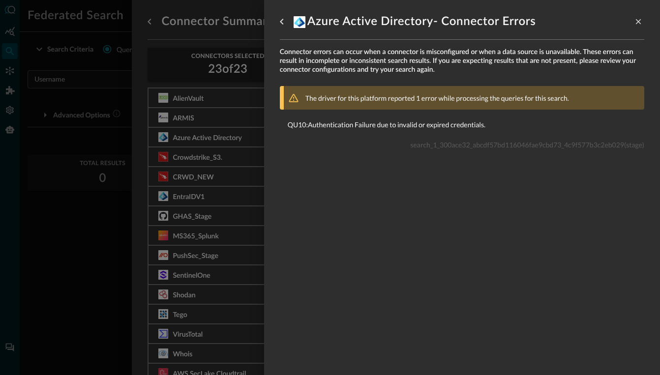
click at [214, 103] on div at bounding box center [330, 187] width 660 height 375
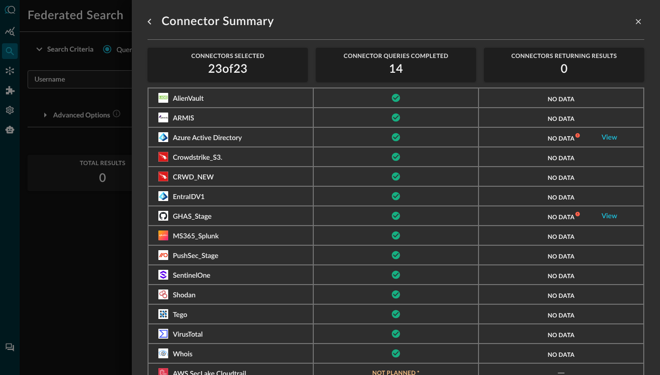
click at [91, 215] on div at bounding box center [330, 187] width 660 height 375
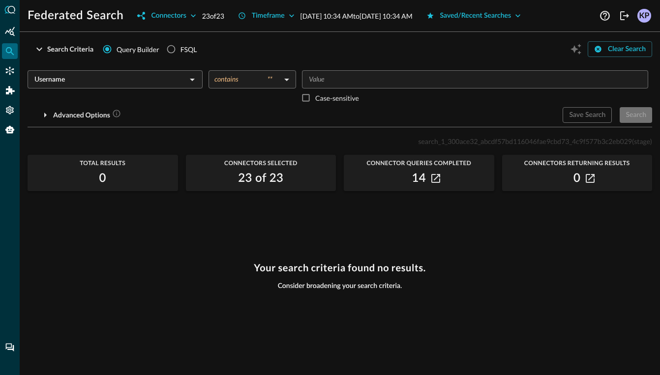
click at [239, 78] on body "Federated Search Connectors 23 of 23 Timeframe [DATE] 10:34 AM to [DATE] 10:34 …" at bounding box center [330, 187] width 660 height 375
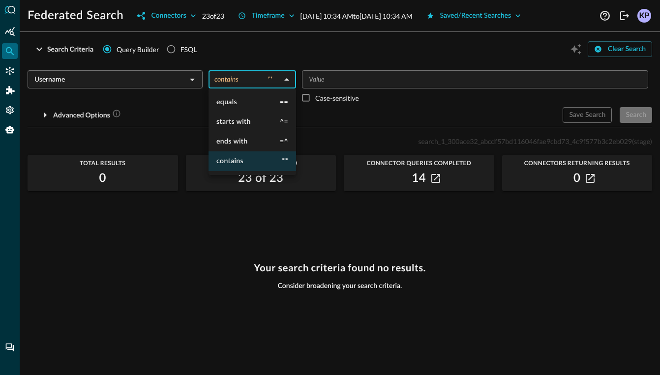
click at [327, 79] on div at bounding box center [330, 187] width 660 height 375
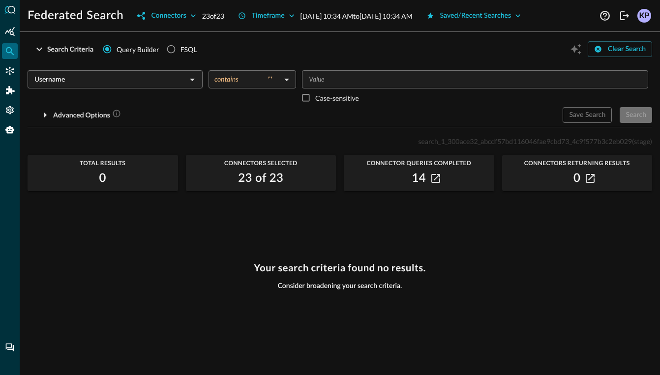
click at [327, 79] on input "Value" at bounding box center [474, 79] width 339 height 12
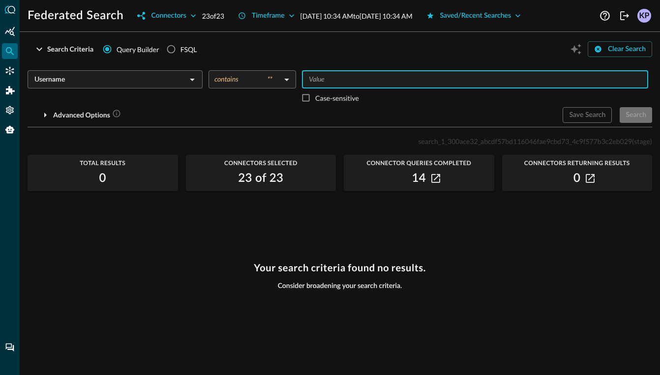
click at [327, 79] on input "Value" at bounding box center [474, 79] width 339 height 12
type input "a"
